Goal: Task Accomplishment & Management: Manage account settings

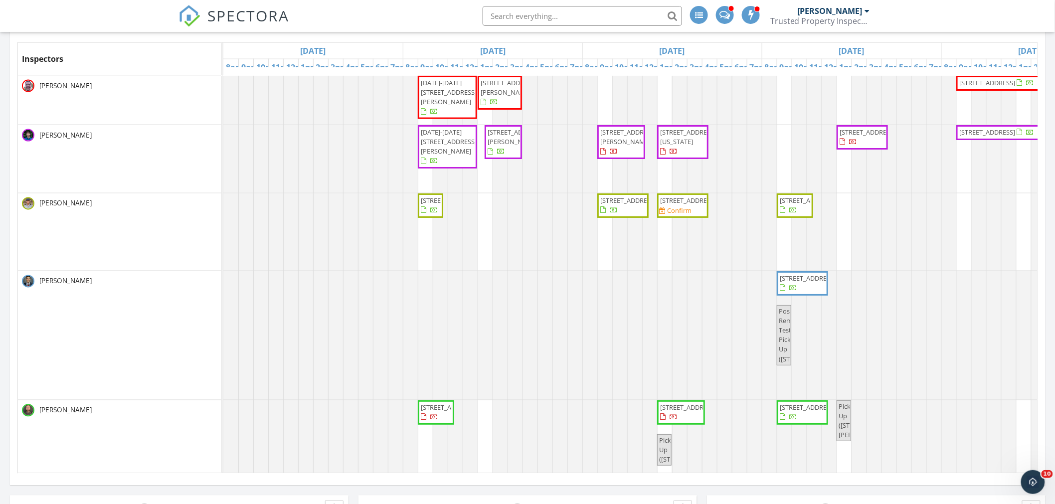
scroll to position [640, 0]
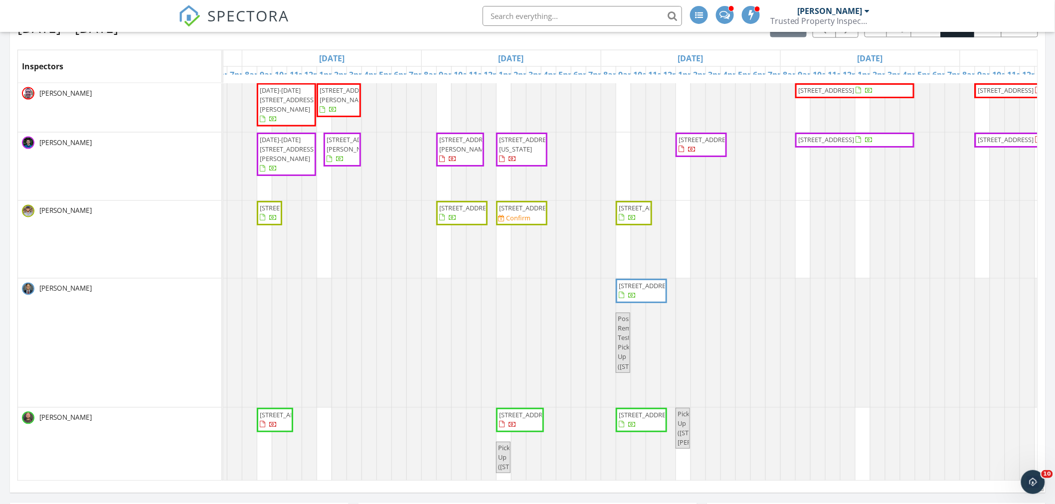
scroll to position [0, 197]
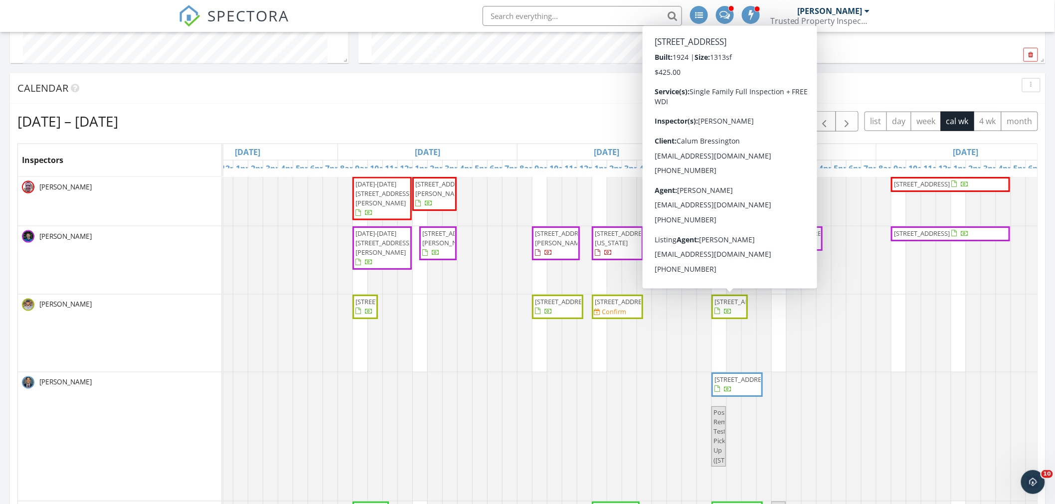
click at [738, 317] on span "[STREET_ADDRESS]" at bounding box center [730, 306] width 32 height 19
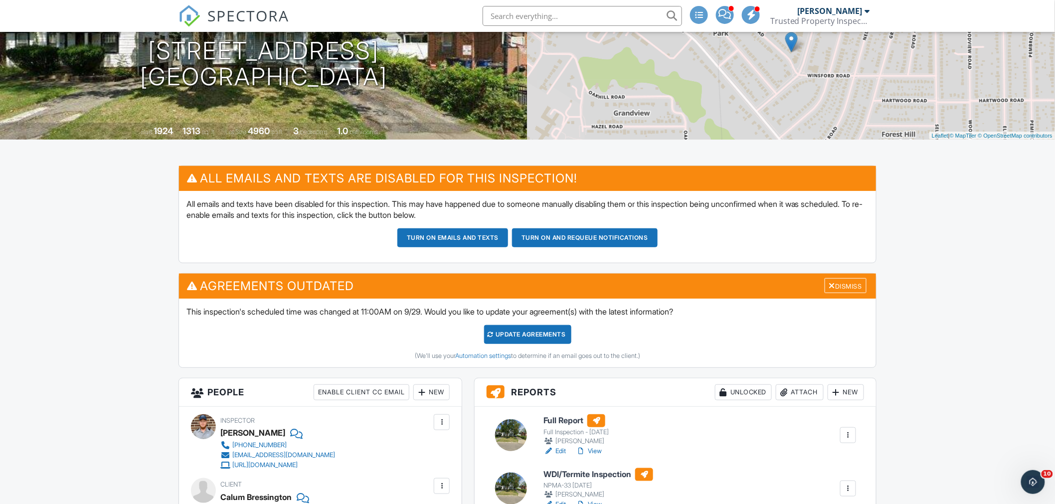
scroll to position [128, 0]
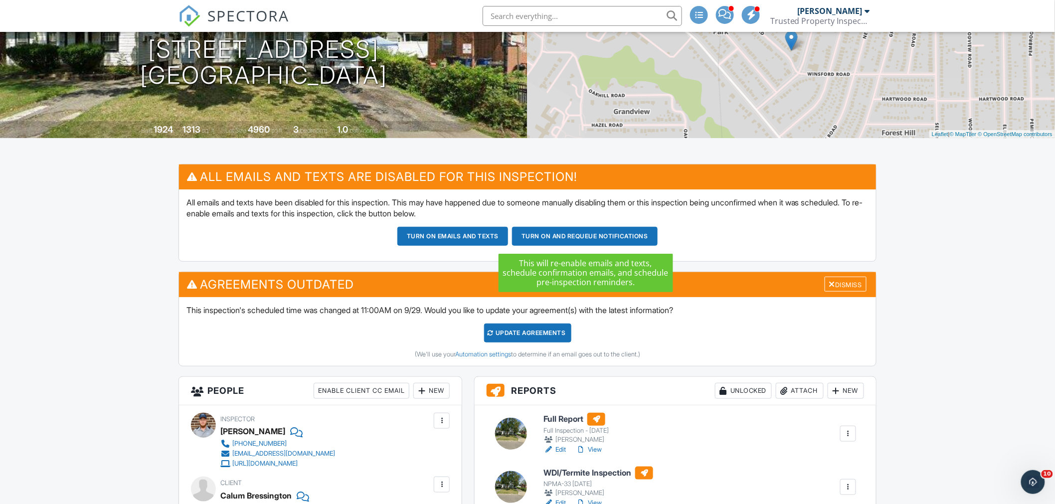
click at [528, 239] on button "Turn on and Requeue Notifications" at bounding box center [585, 236] width 146 height 19
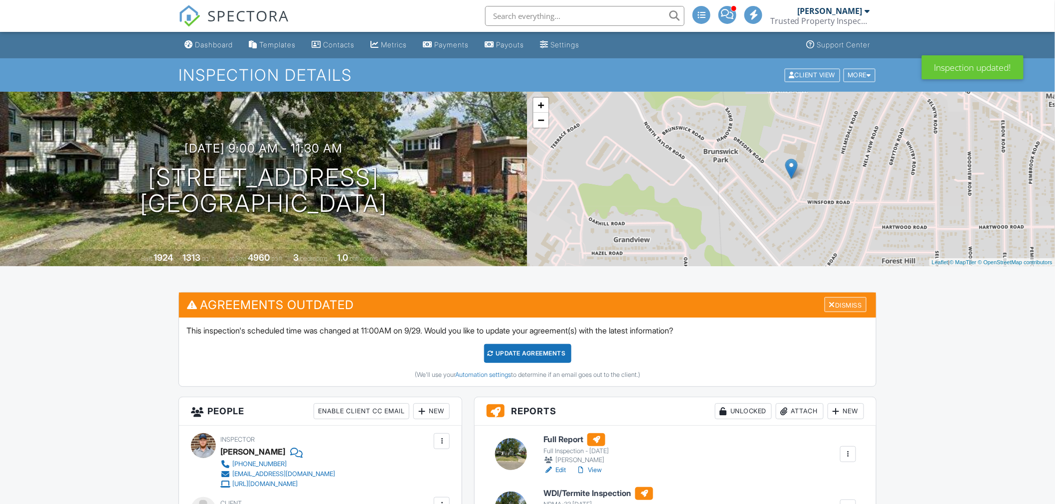
click at [844, 311] on div "Dismiss" at bounding box center [846, 304] width 42 height 15
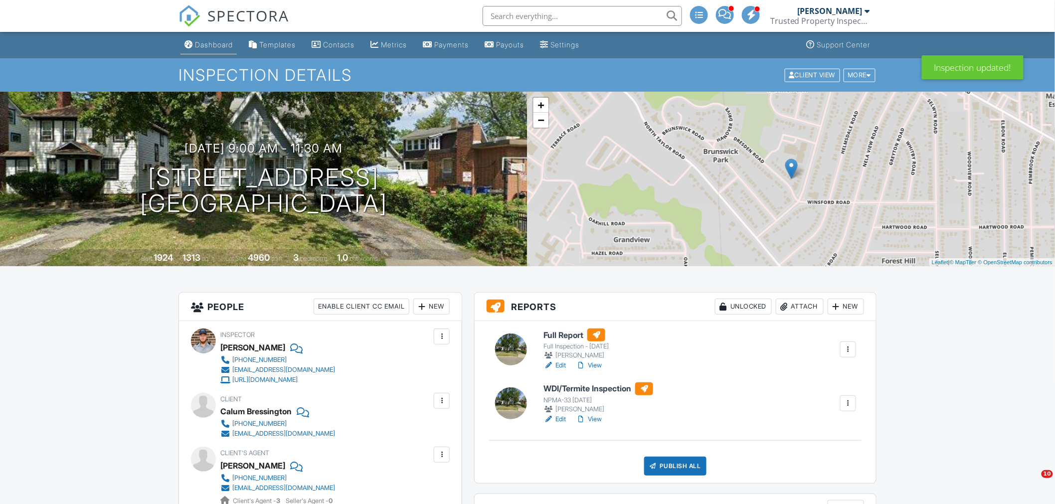
click at [208, 48] on div "Dashboard" at bounding box center [214, 44] width 38 height 8
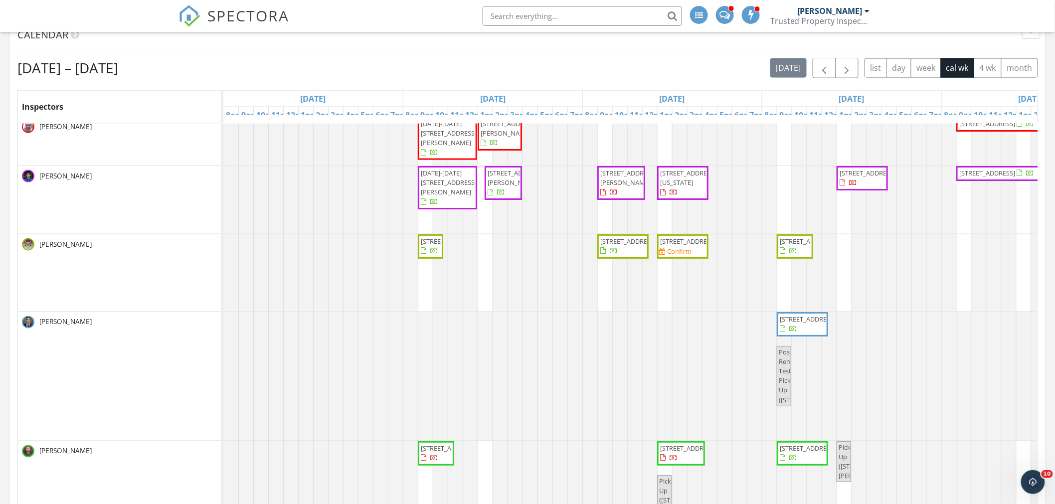
scroll to position [20, 0]
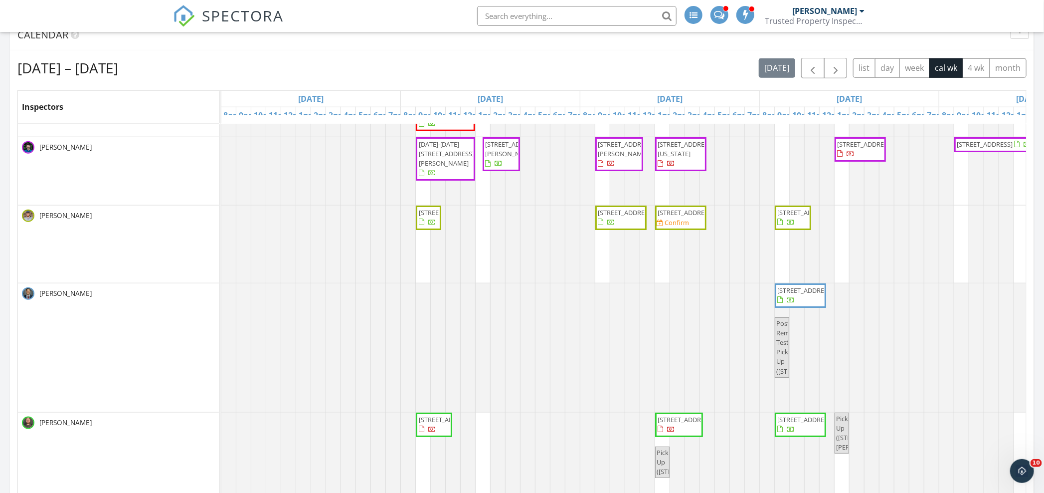
click at [551, 78] on div "Sep 28 – Oct 4, 2025 today list day week cal wk 4 wk month" at bounding box center [521, 68] width 1009 height 20
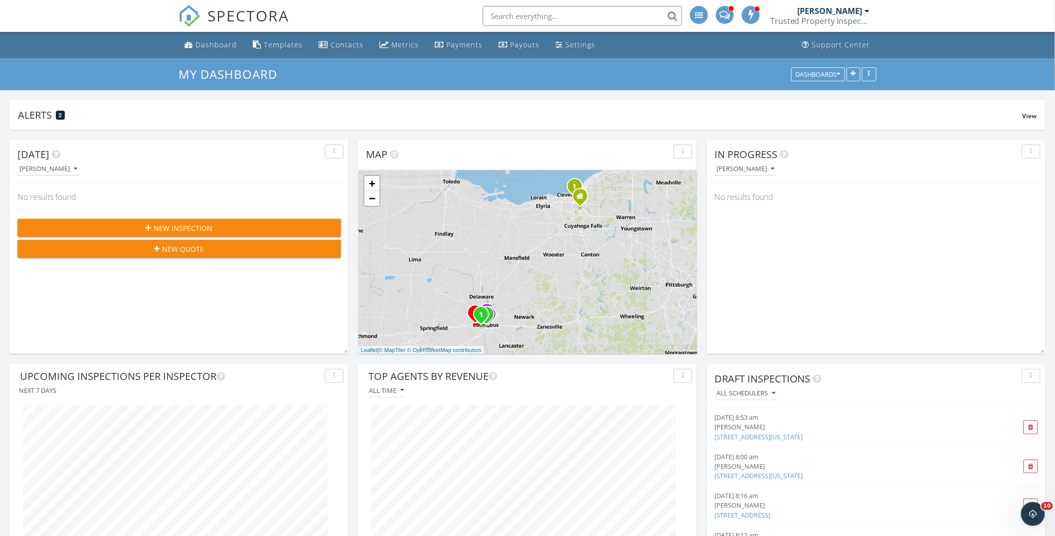
click at [530, 11] on input "text" at bounding box center [582, 16] width 199 height 20
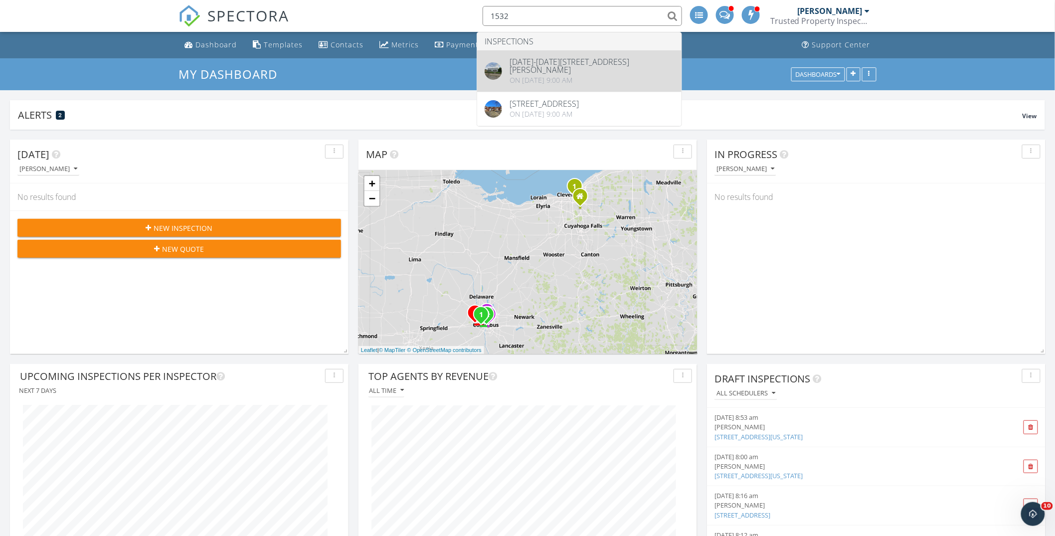
type input "1532"
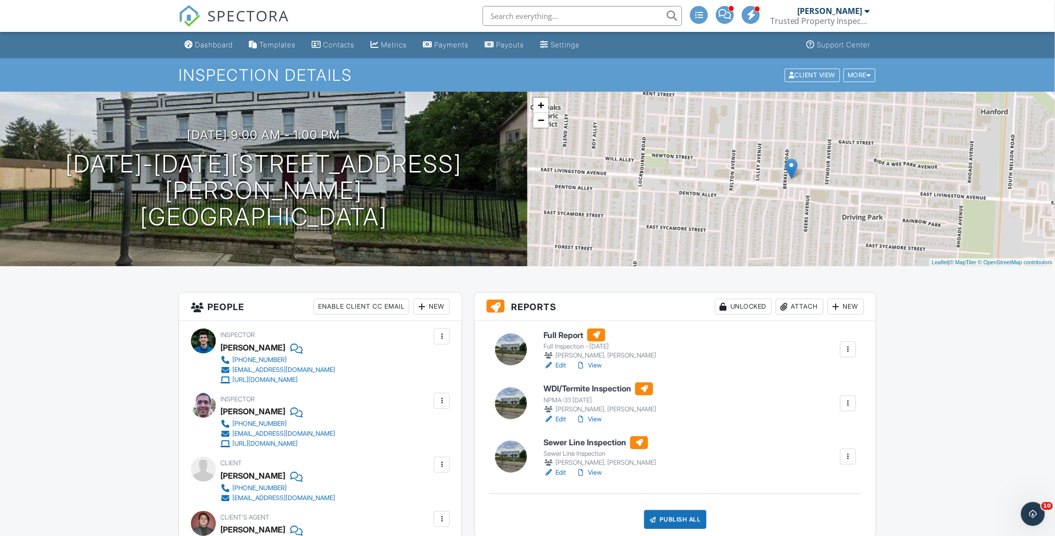
click at [514, 17] on input "text" at bounding box center [582, 16] width 199 height 20
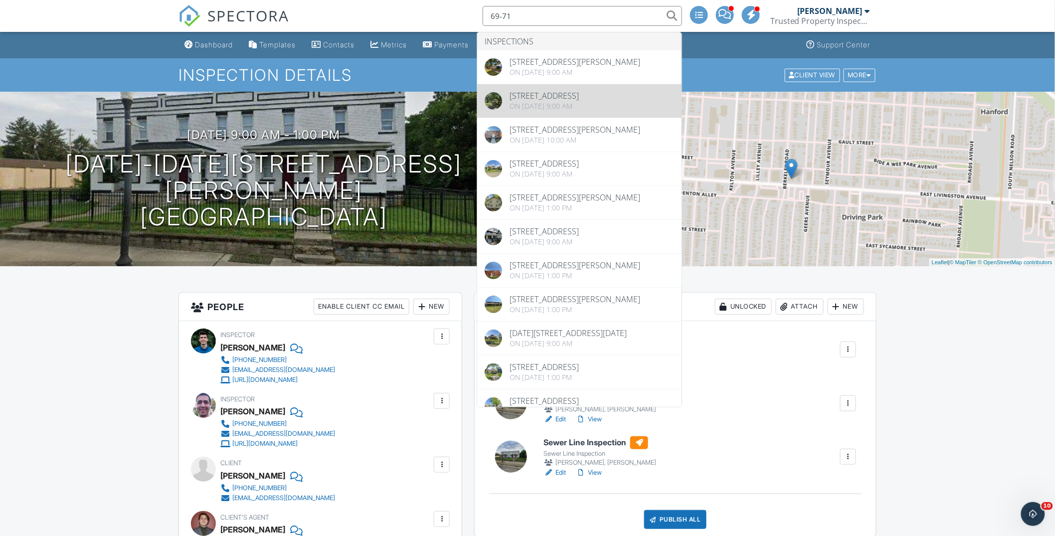
type input "69-71"
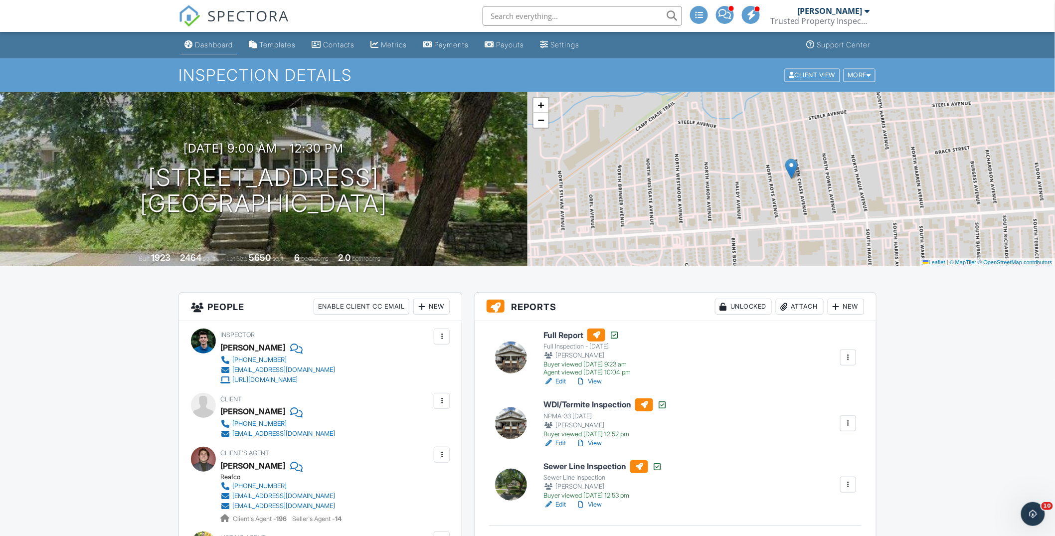
click at [222, 43] on div "Dashboard" at bounding box center [214, 44] width 38 height 8
